Goal: Find contact information

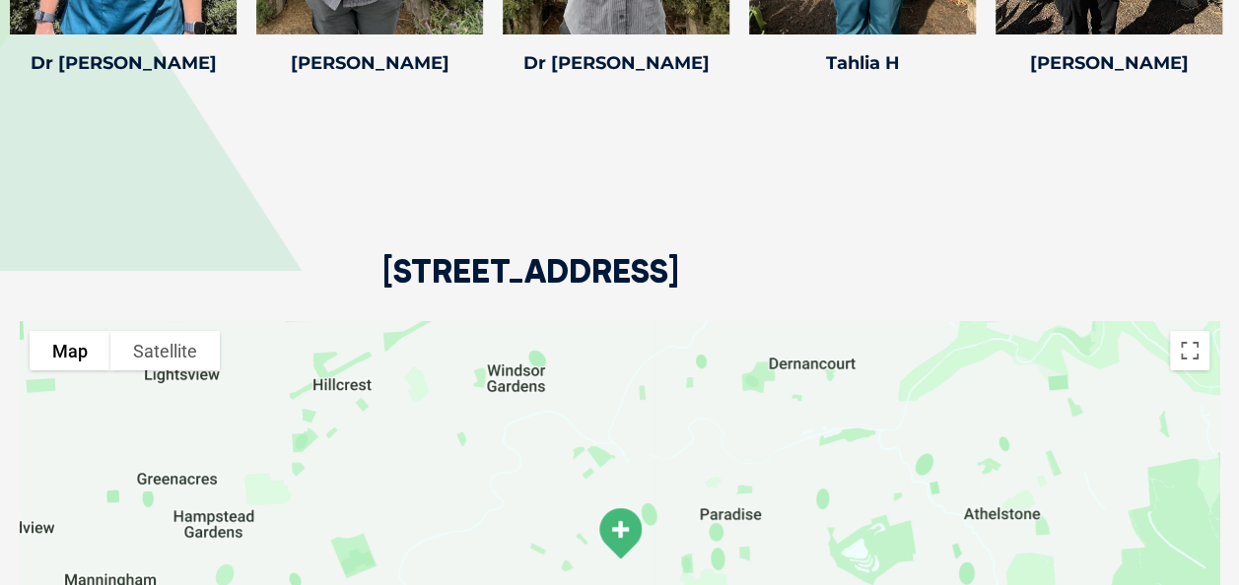
scroll to position [3646, 0]
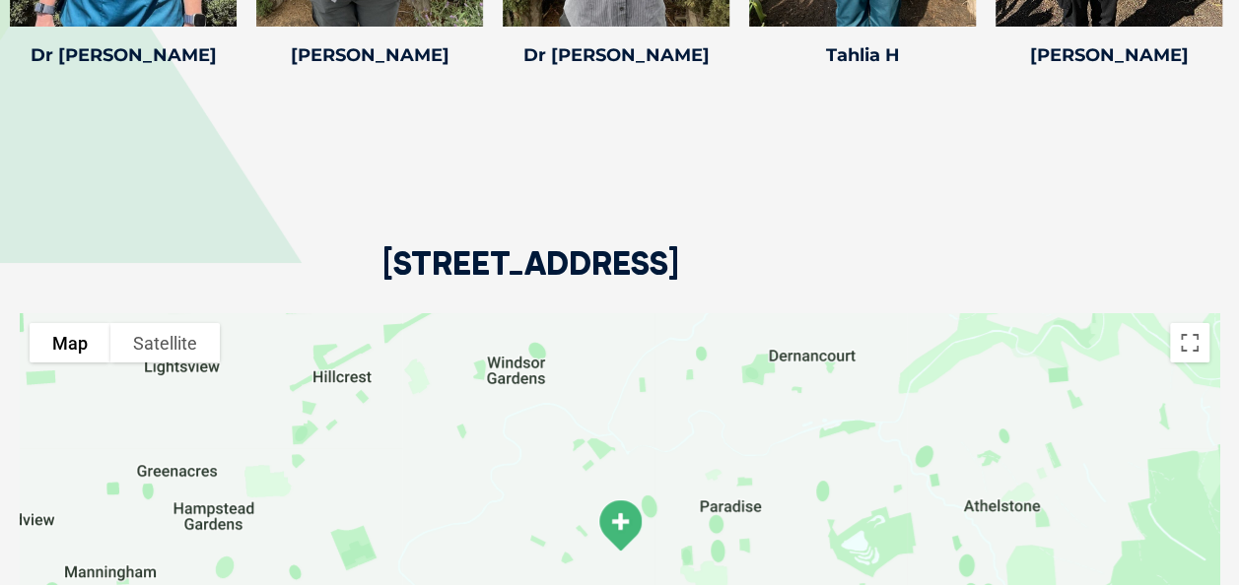
click at [1056, 260] on div "[STREET_ADDRESS]" at bounding box center [619, 193] width 1199 height 239
click at [679, 263] on h2 "[STREET_ADDRESS]" at bounding box center [530, 280] width 297 height 66
drag, startPoint x: 1036, startPoint y: 263, endPoint x: 1084, endPoint y: 269, distance: 48.6
click at [1084, 269] on div "[STREET_ADDRESS]" at bounding box center [619, 193] width 1199 height 239
drag, startPoint x: 1102, startPoint y: 195, endPoint x: 1039, endPoint y: 187, distance: 63.6
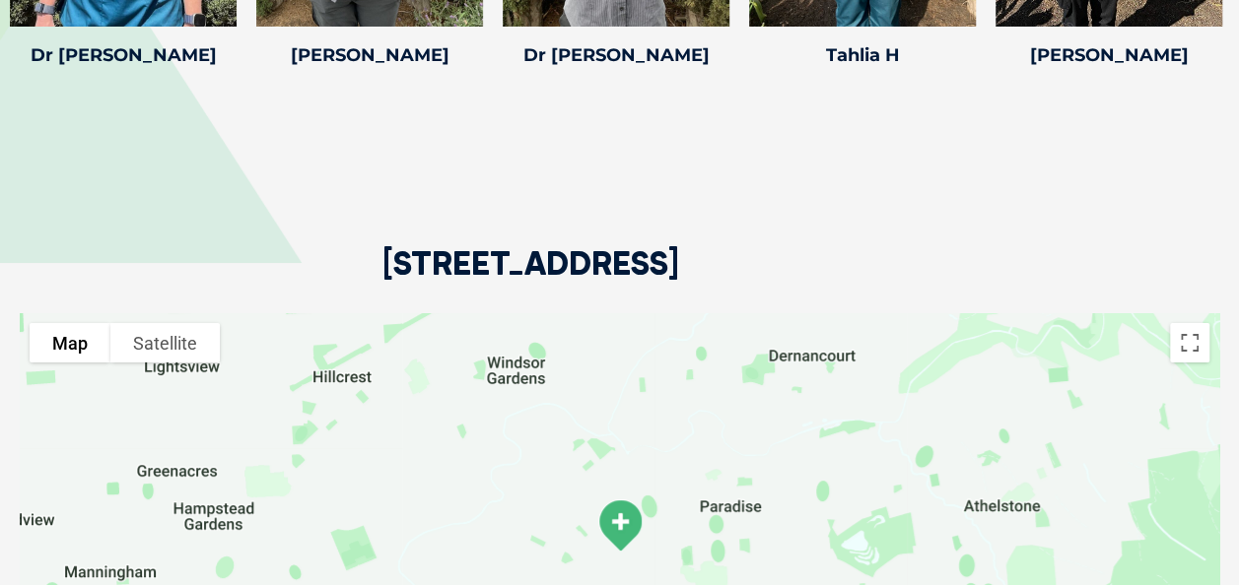
click at [1102, 194] on div "[STREET_ADDRESS]" at bounding box center [619, 193] width 1199 height 239
click at [876, 207] on div "[STREET_ADDRESS]" at bounding box center [619, 193] width 1199 height 239
drag, startPoint x: 388, startPoint y: 261, endPoint x: 1051, endPoint y: 261, distance: 662.2
click at [1051, 261] on div "[STREET_ADDRESS]" at bounding box center [619, 193] width 1199 height 239
drag, startPoint x: 1051, startPoint y: 261, endPoint x: 914, endPoint y: 258, distance: 137.0
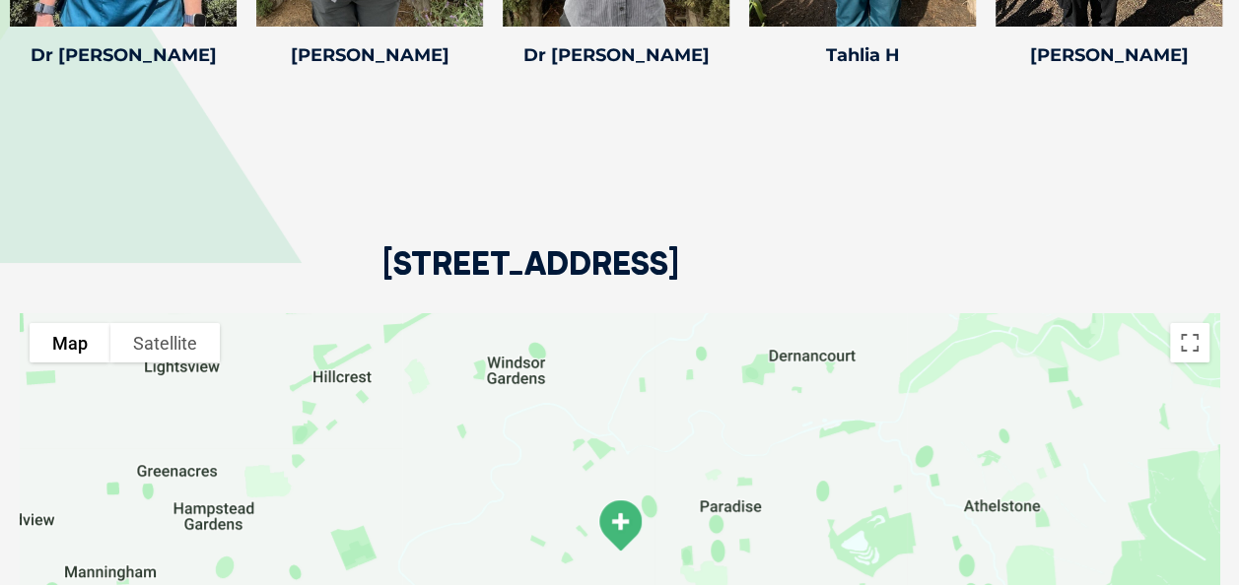
copy h2 "[STREET_ADDRESS]"
